Goal: Transaction & Acquisition: Purchase product/service

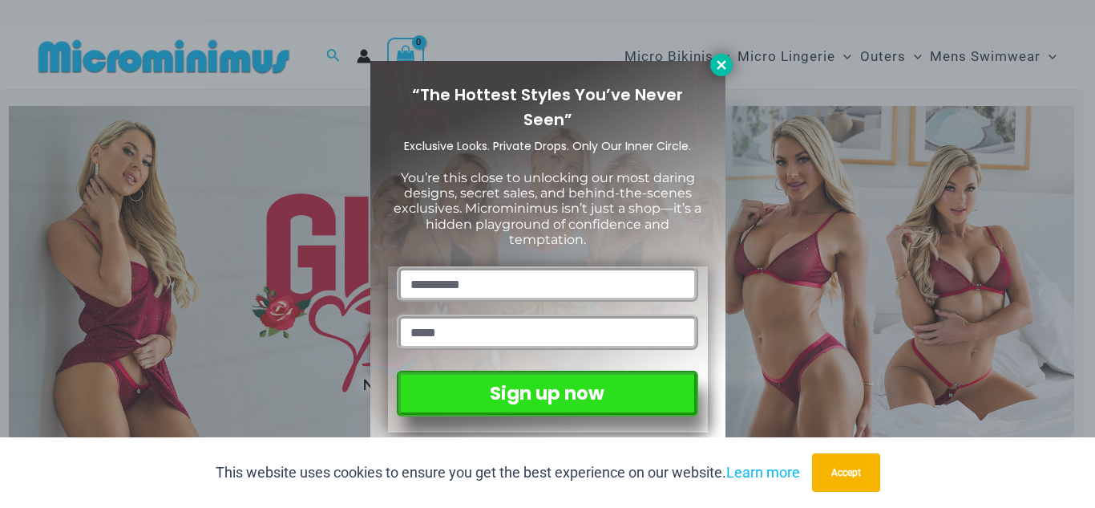
click at [723, 67] on icon at bounding box center [721, 64] width 9 height 9
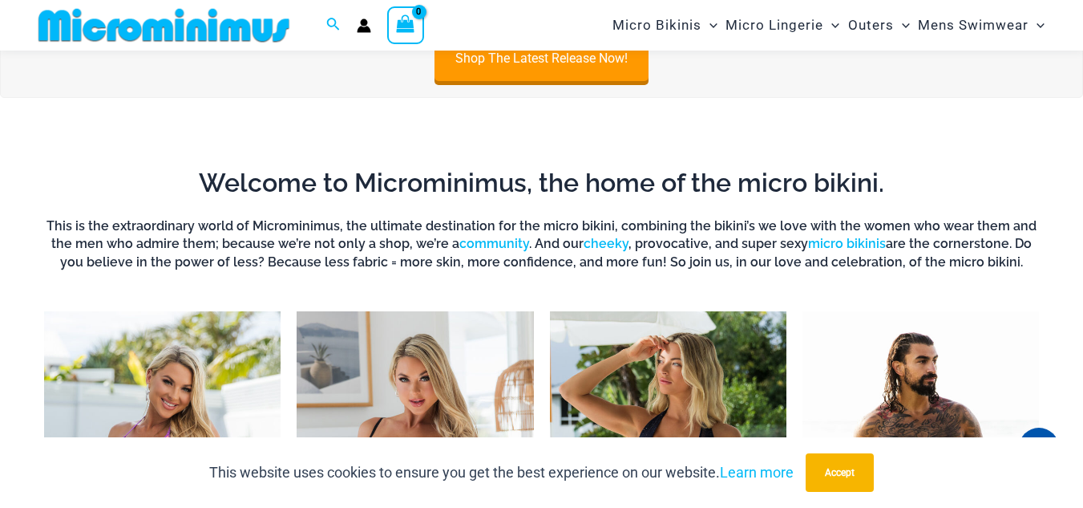
scroll to position [1108, 0]
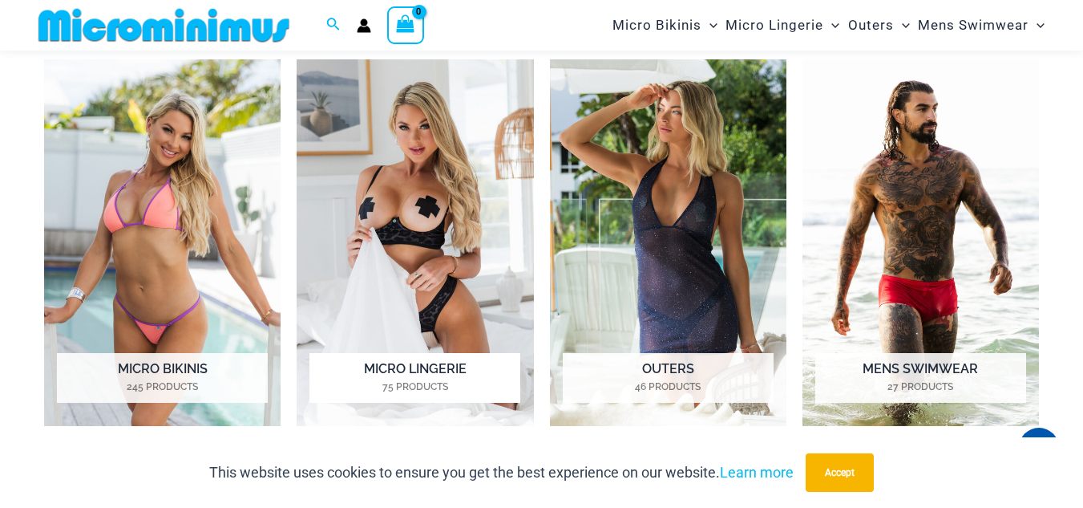
click at [403, 237] on img "Visit product category Micro Lingerie" at bounding box center [415, 242] width 237 height 366
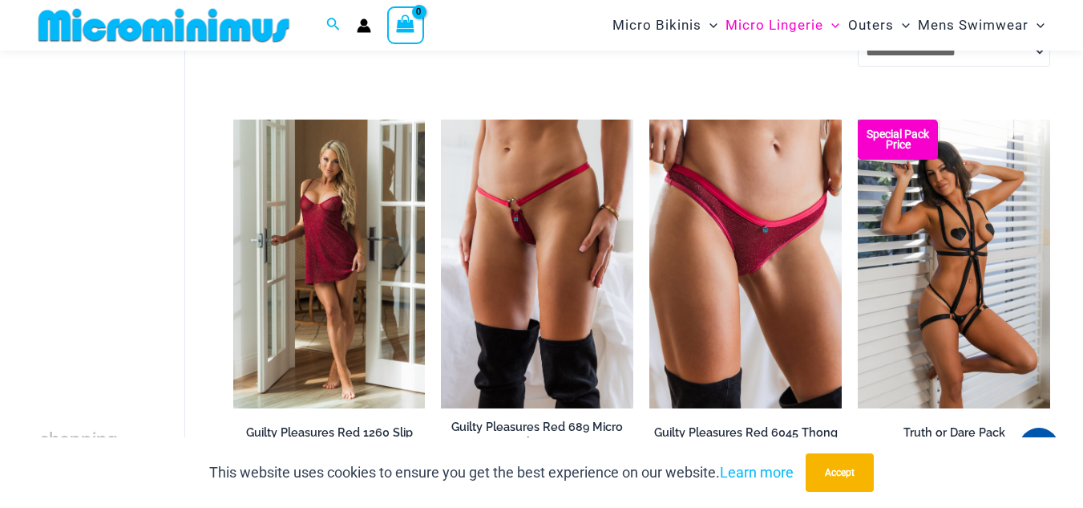
scroll to position [709, 0]
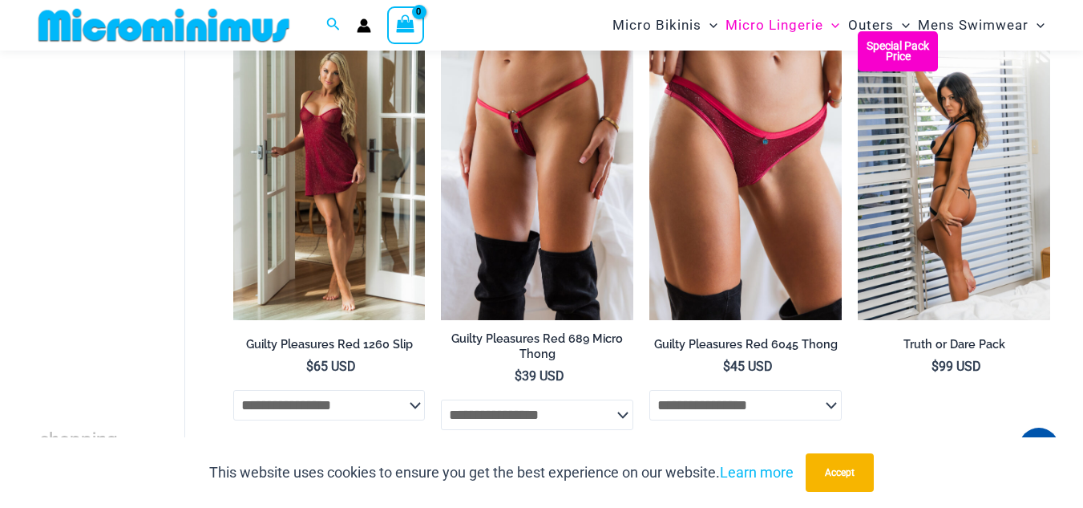
click at [907, 147] on img at bounding box center [954, 175] width 192 height 289
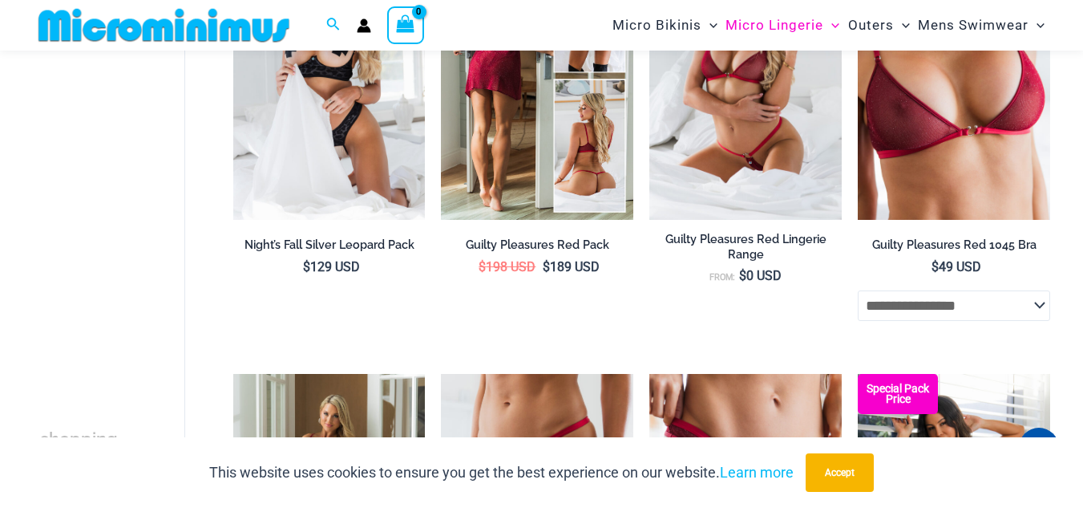
scroll to position [0, 0]
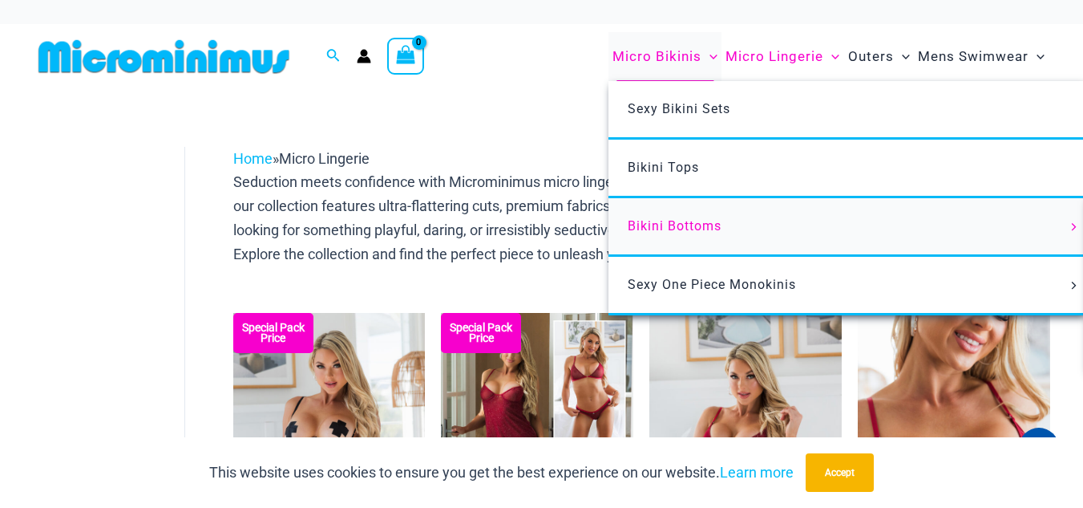
click at [686, 225] on span "Bikini Bottoms" at bounding box center [675, 225] width 94 height 15
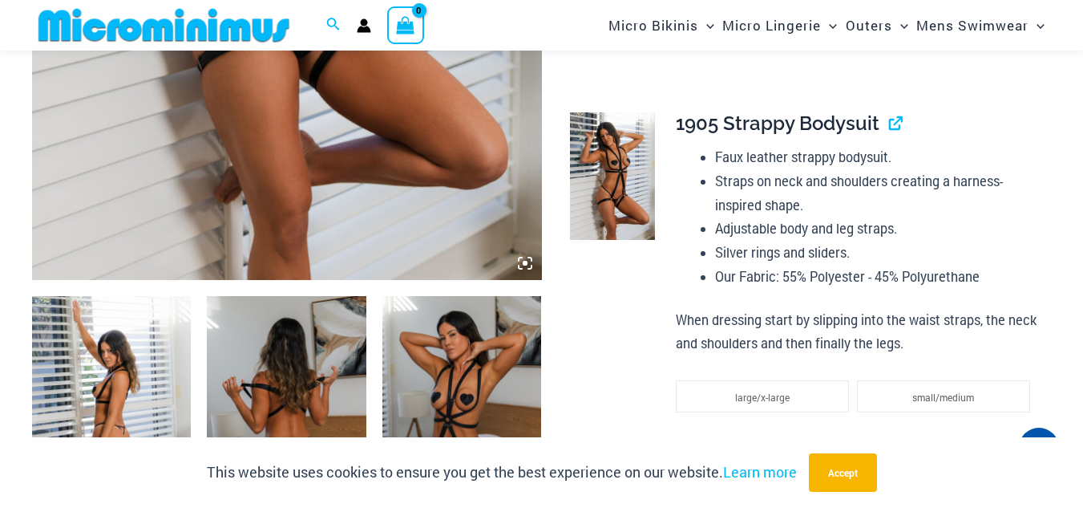
scroll to position [715, 0]
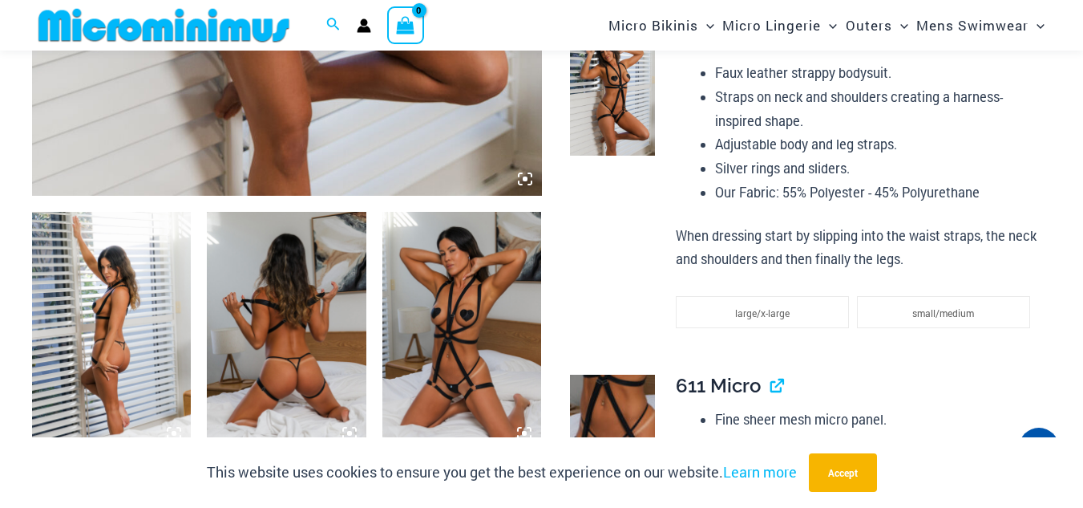
click at [159, 311] on img at bounding box center [111, 331] width 159 height 239
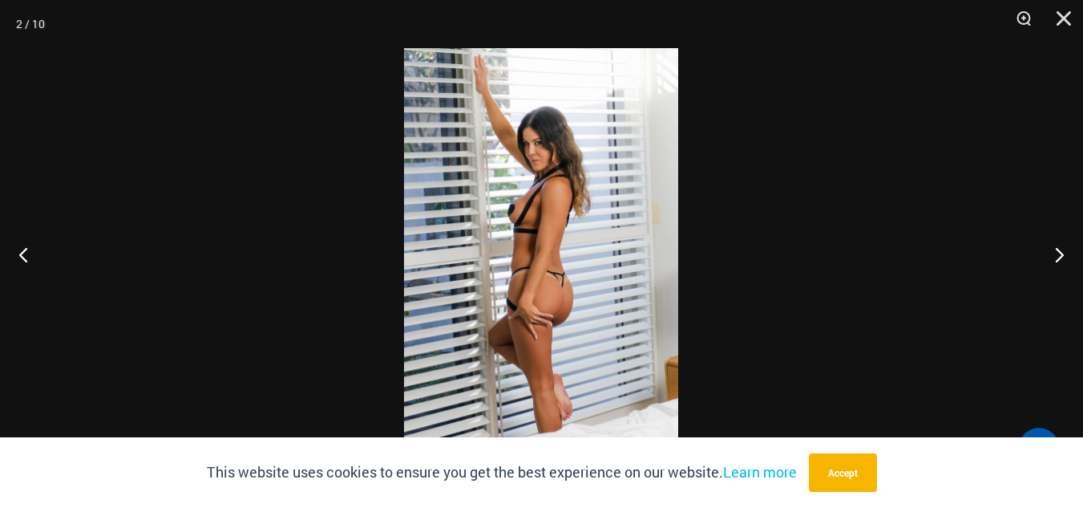
click at [576, 240] on img at bounding box center [541, 253] width 274 height 411
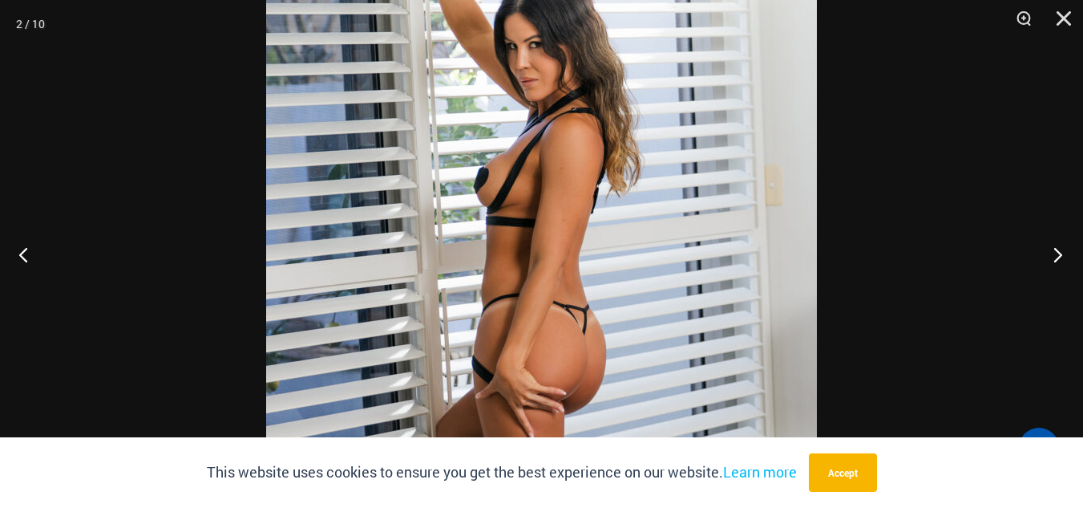
click at [1059, 256] on button "Next" at bounding box center [1053, 254] width 60 height 80
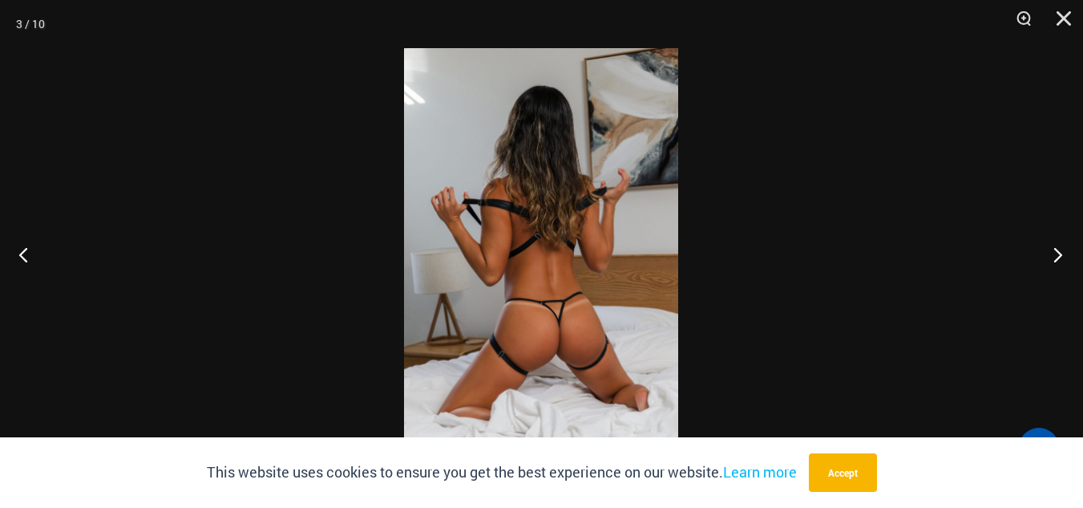
click at [1059, 256] on button "Next" at bounding box center [1053, 254] width 60 height 80
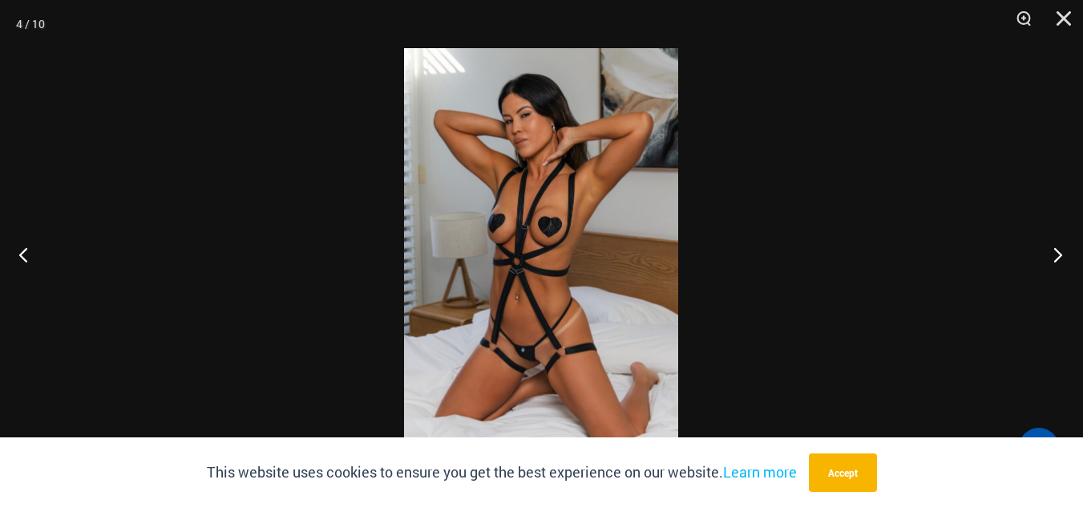
click at [1059, 256] on button "Next" at bounding box center [1053, 254] width 60 height 80
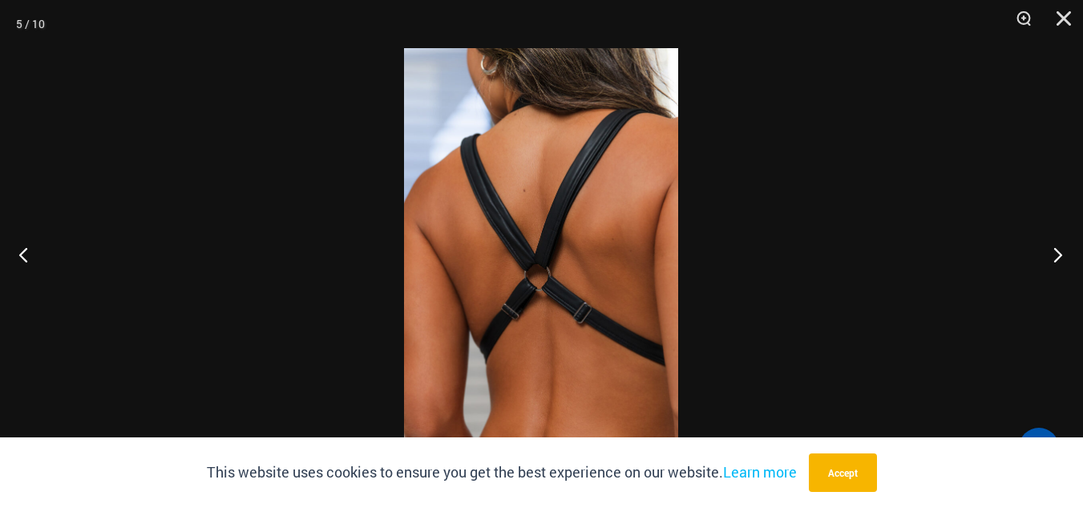
click at [1059, 256] on button "Next" at bounding box center [1053, 254] width 60 height 80
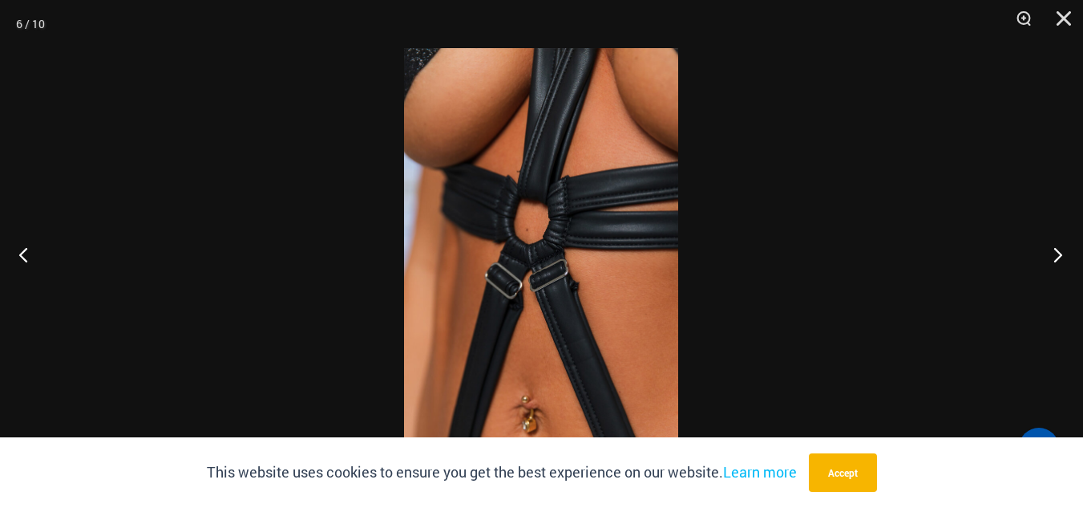
click at [1059, 256] on button "Next" at bounding box center [1053, 254] width 60 height 80
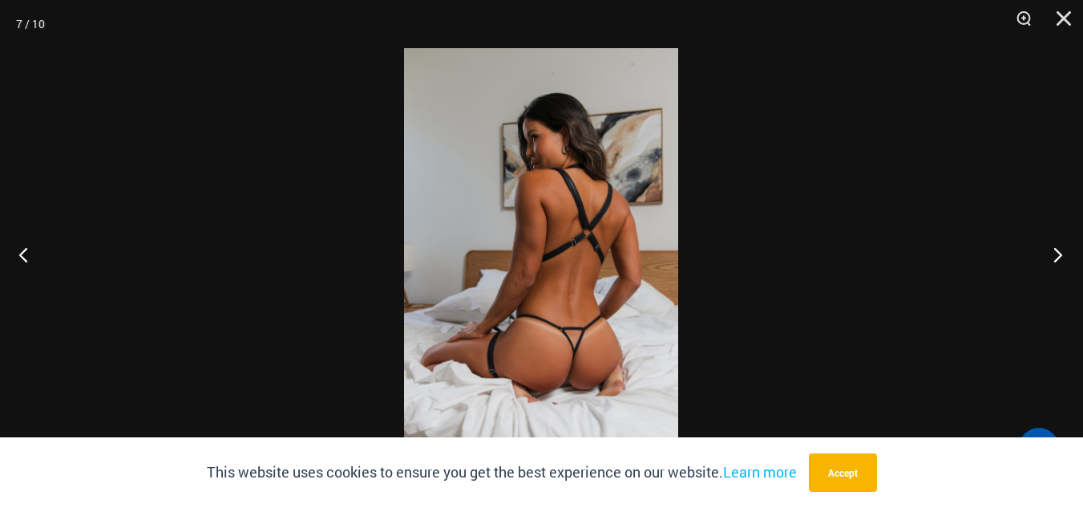
click at [1059, 256] on button "Next" at bounding box center [1053, 254] width 60 height 80
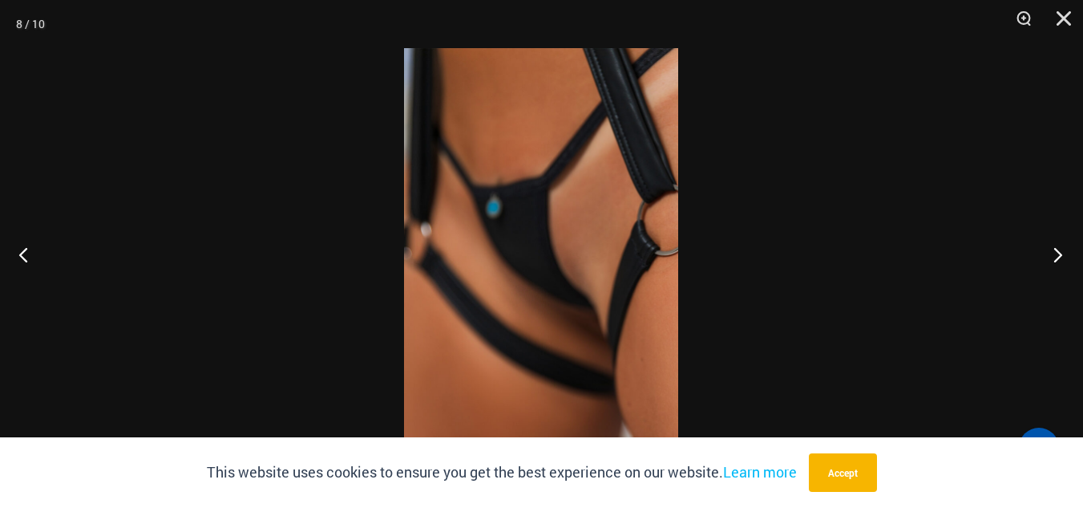
click at [1059, 256] on button "Next" at bounding box center [1053, 254] width 60 height 80
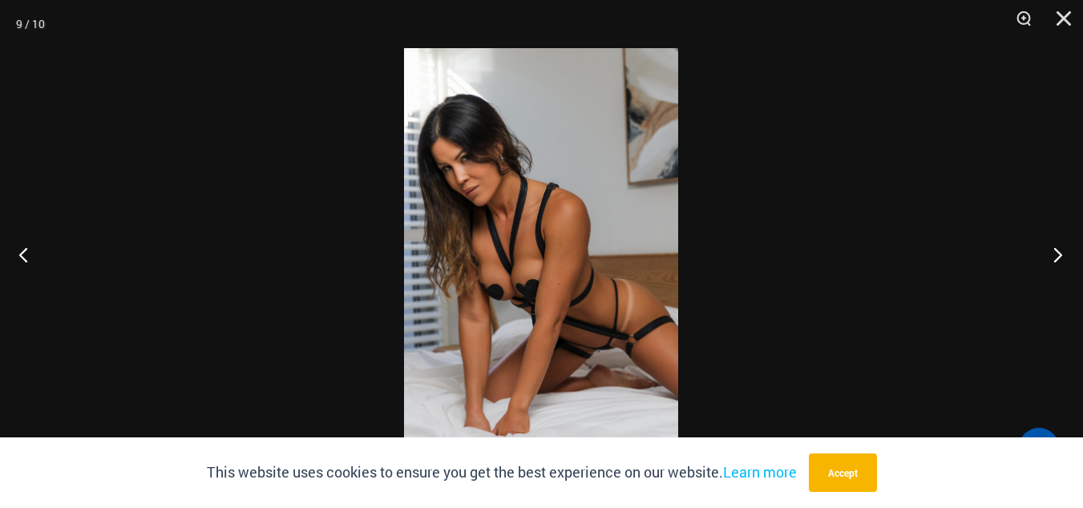
click at [1059, 256] on button "Next" at bounding box center [1053, 254] width 60 height 80
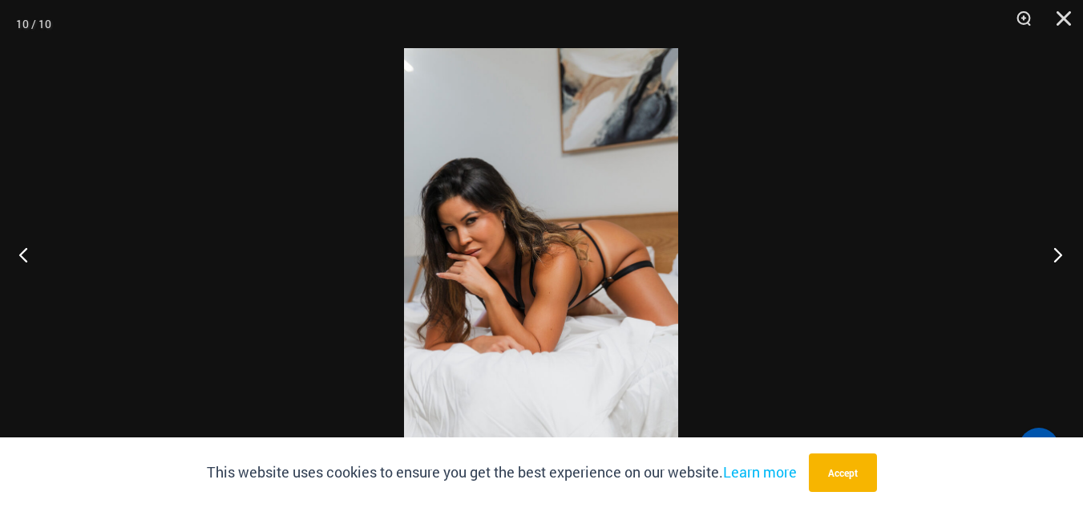
click at [1059, 256] on button "Next" at bounding box center [1053, 254] width 60 height 80
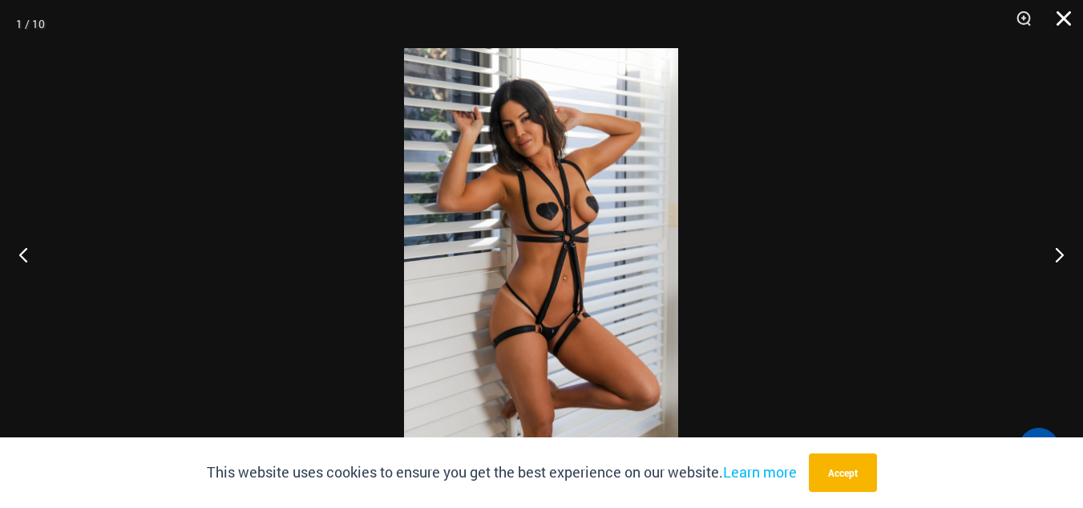
click at [1060, 18] on button "Close" at bounding box center [1059, 24] width 40 height 48
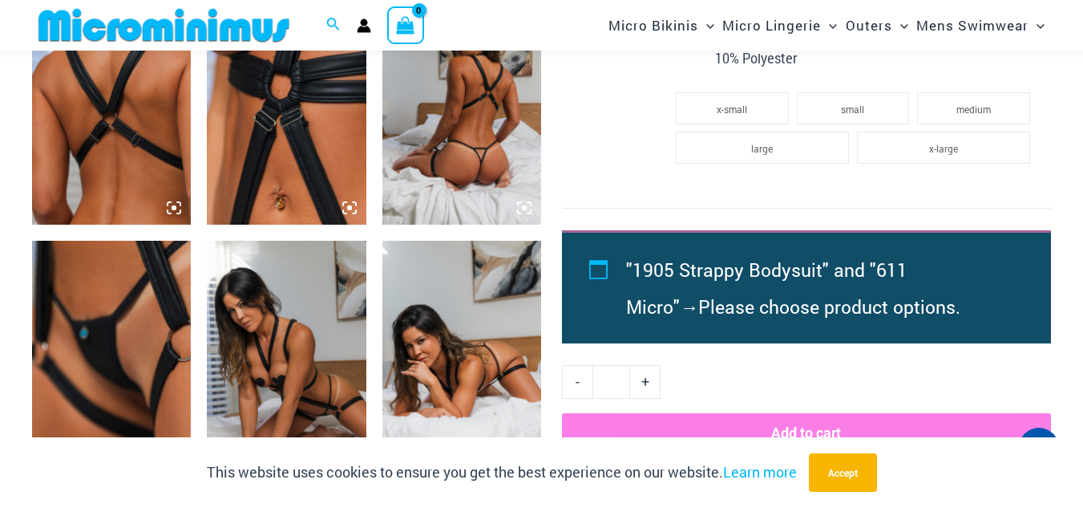
scroll to position [1197, 0]
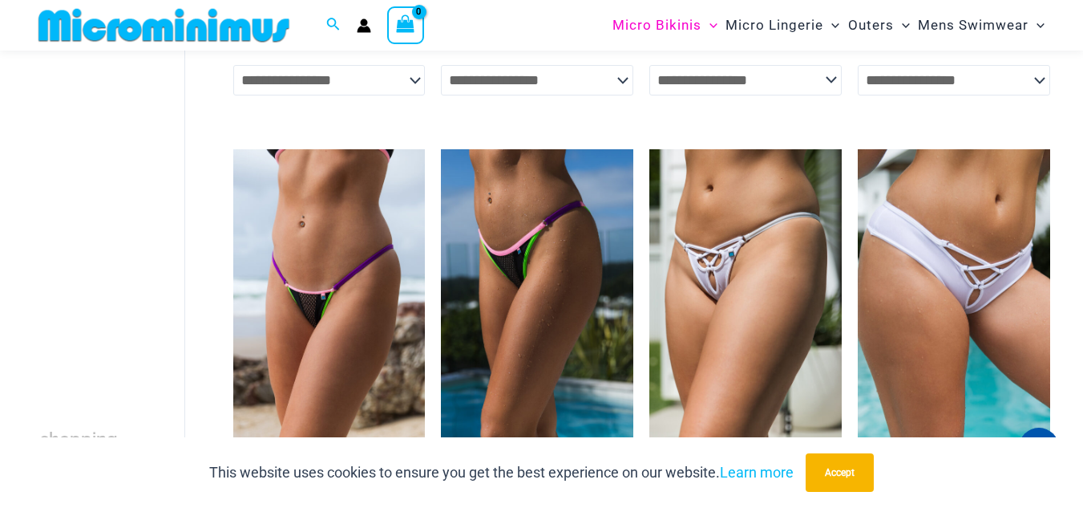
scroll to position [1676, 0]
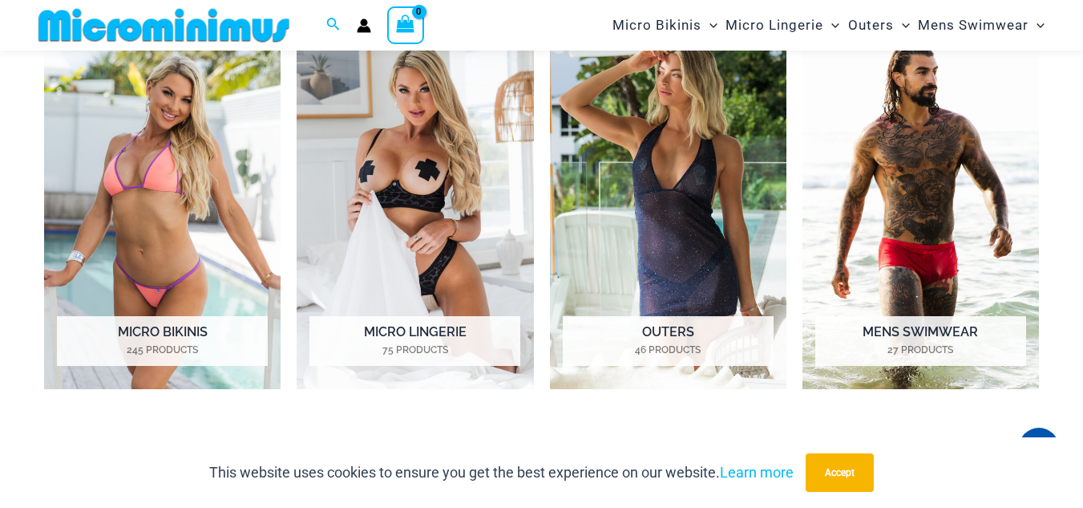
scroll to position [1108, 0]
